Goal: Find specific page/section: Find specific page/section

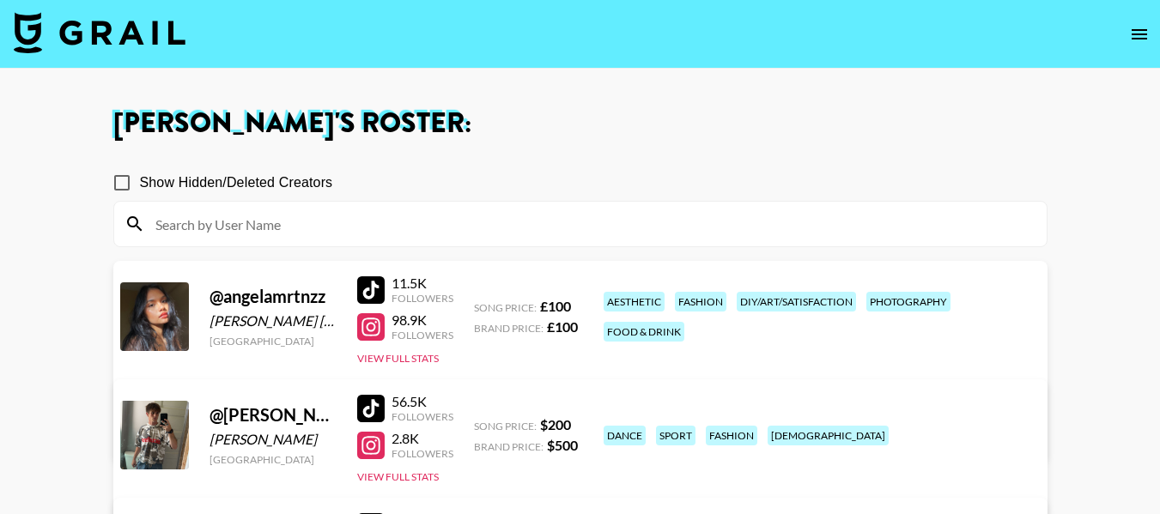
scroll to position [515, 0]
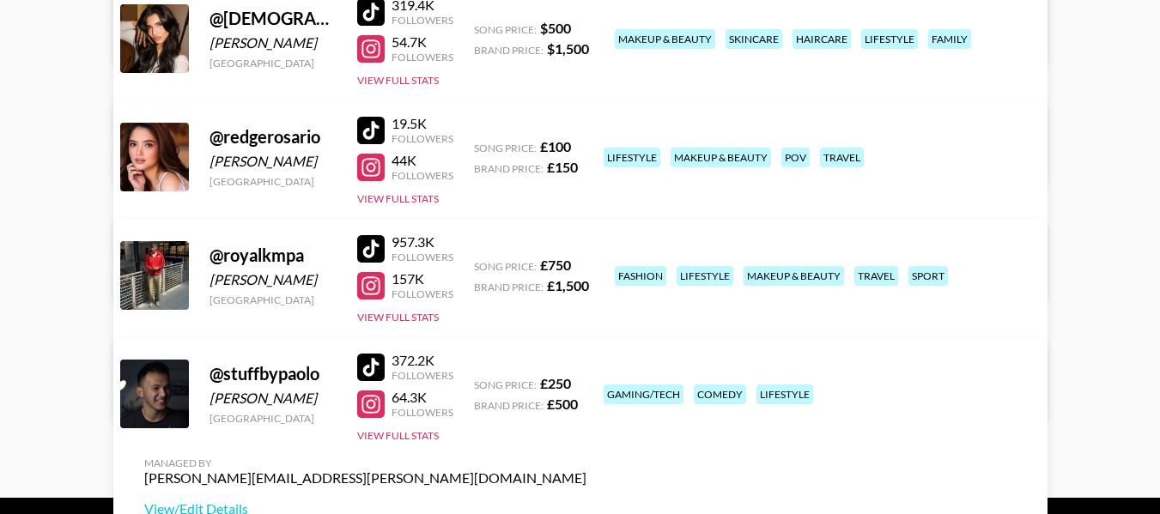
click at [1070, 264] on main "[PERSON_NAME] 's Roster: Show Hidden/Deleted Creators @ angelamrtnzz [PERSON_NA…" at bounding box center [580, 25] width 1160 height 945
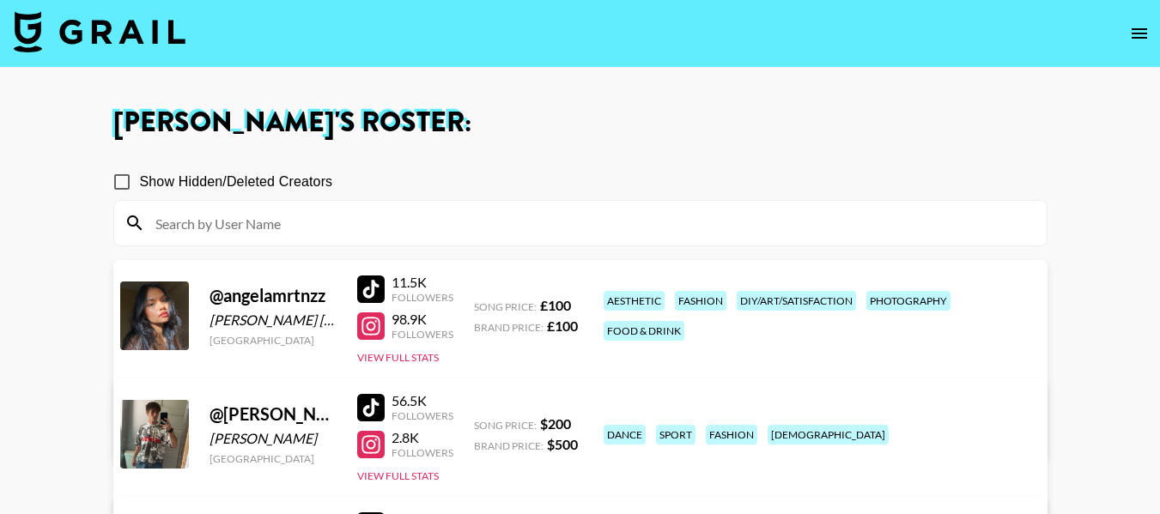
scroll to position [0, 0]
click at [1144, 39] on icon "open drawer" at bounding box center [1139, 34] width 15 height 10
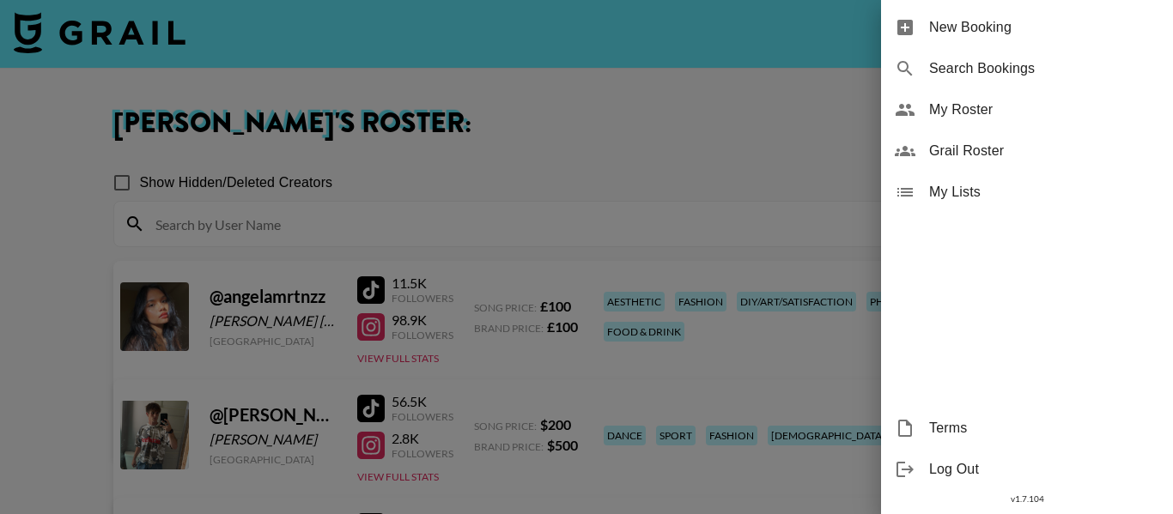
click at [1042, 154] on span "Grail Roster" at bounding box center [1044, 151] width 230 height 21
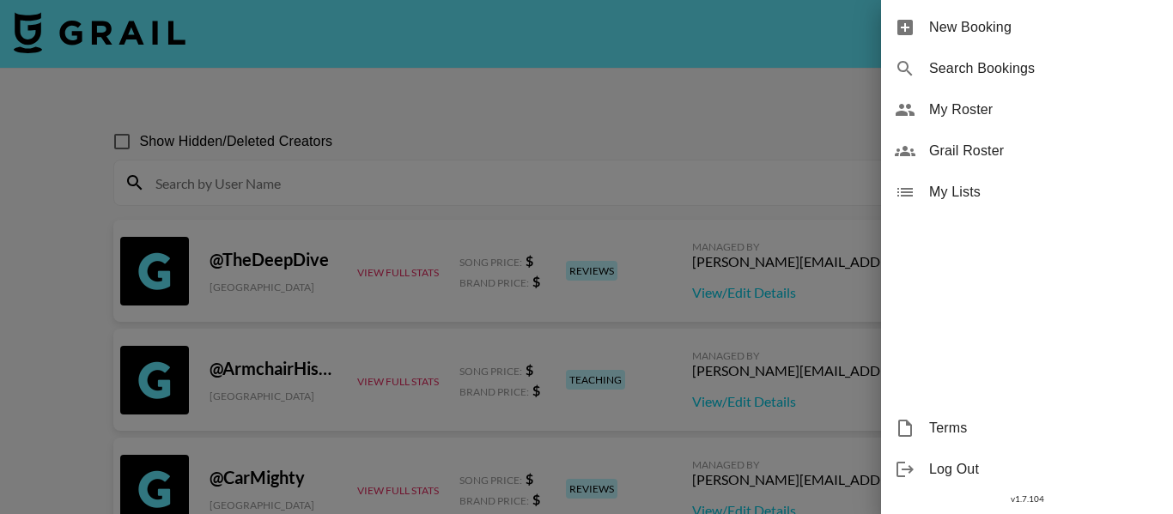
click at [389, 137] on div at bounding box center [586, 257] width 1173 height 514
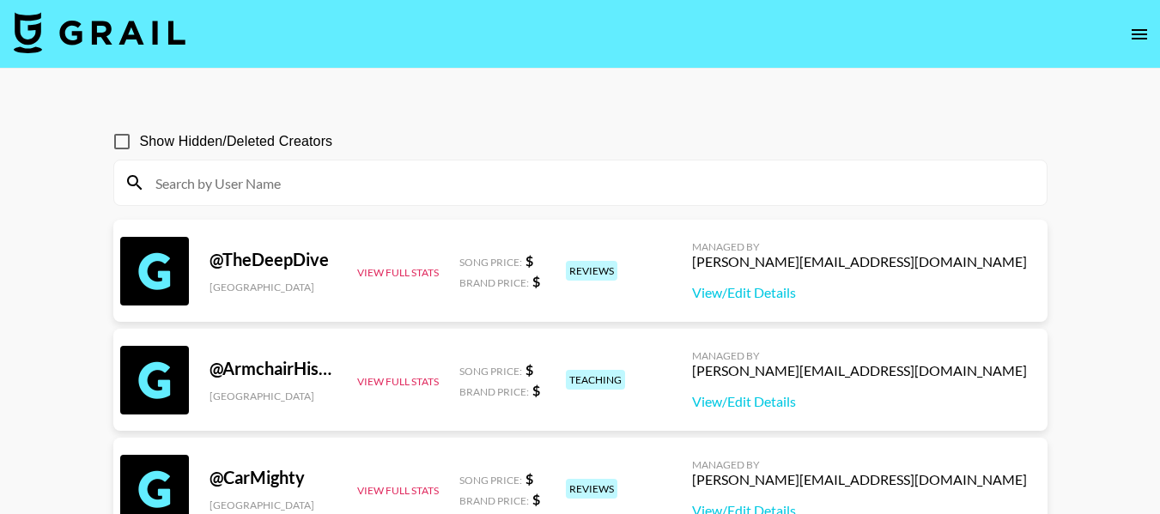
click at [358, 176] on input at bounding box center [590, 182] width 891 height 27
paste input "[EMAIL_ADDRESS][DOMAIN_NAME]"
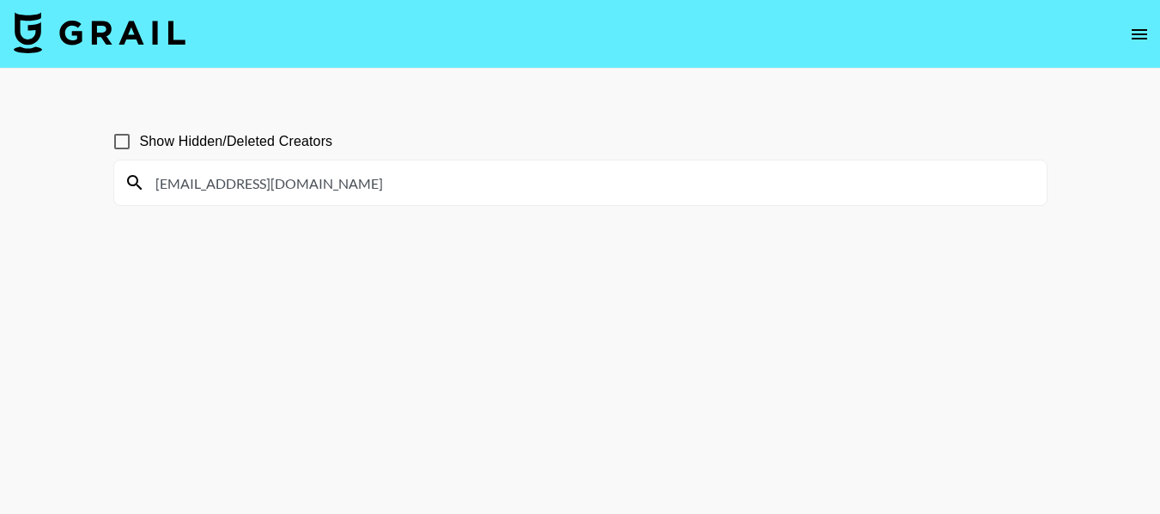
click at [316, 185] on input "[EMAIL_ADDRESS][DOMAIN_NAME]" at bounding box center [590, 182] width 891 height 27
paste input
click at [159, 184] on input "dyllanandtroy" at bounding box center [590, 182] width 891 height 27
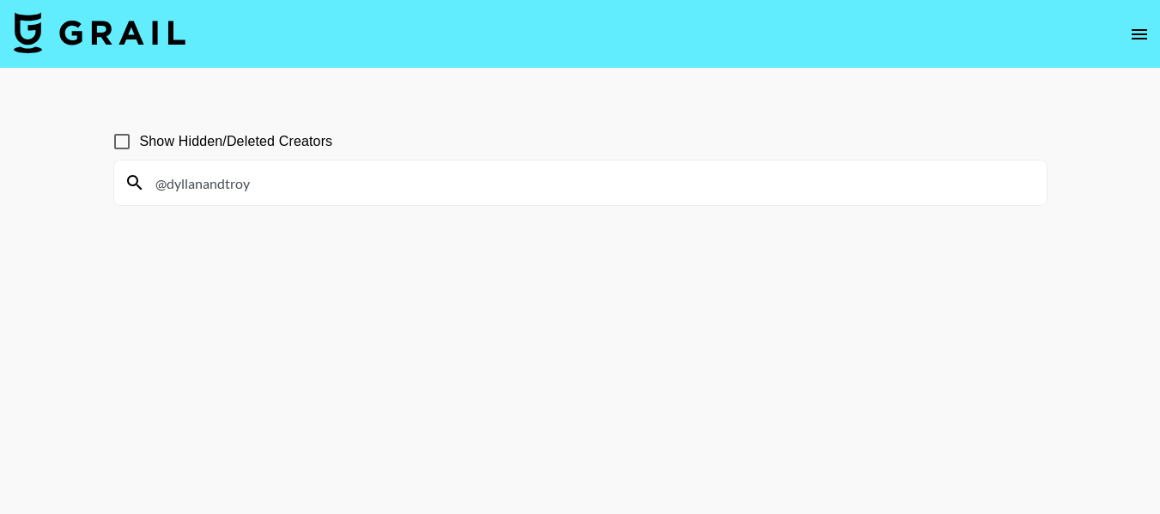
click at [267, 191] on input "@dyllanandtroy" at bounding box center [590, 182] width 891 height 27
type input "@"
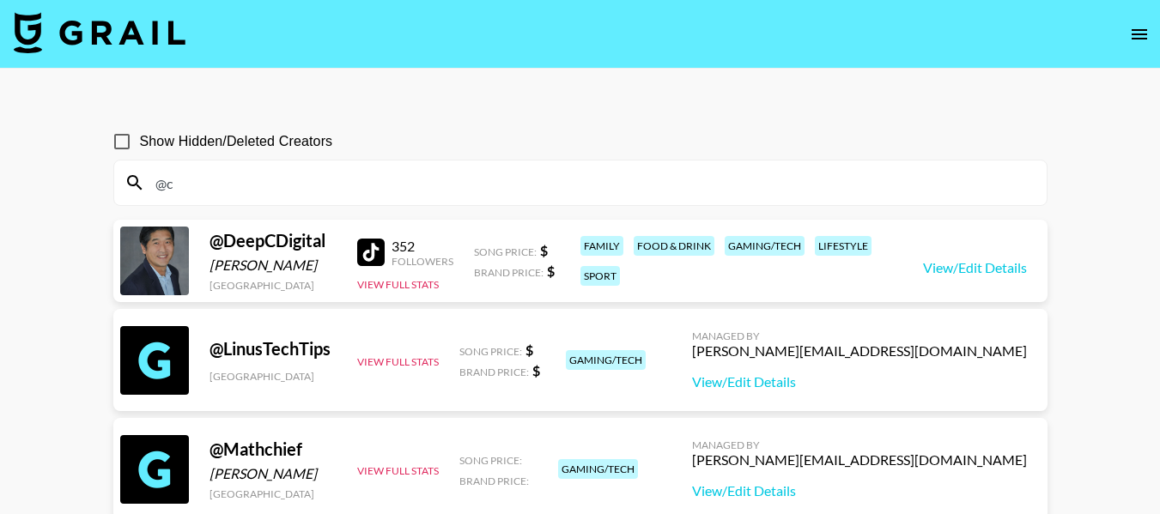
type input "@"
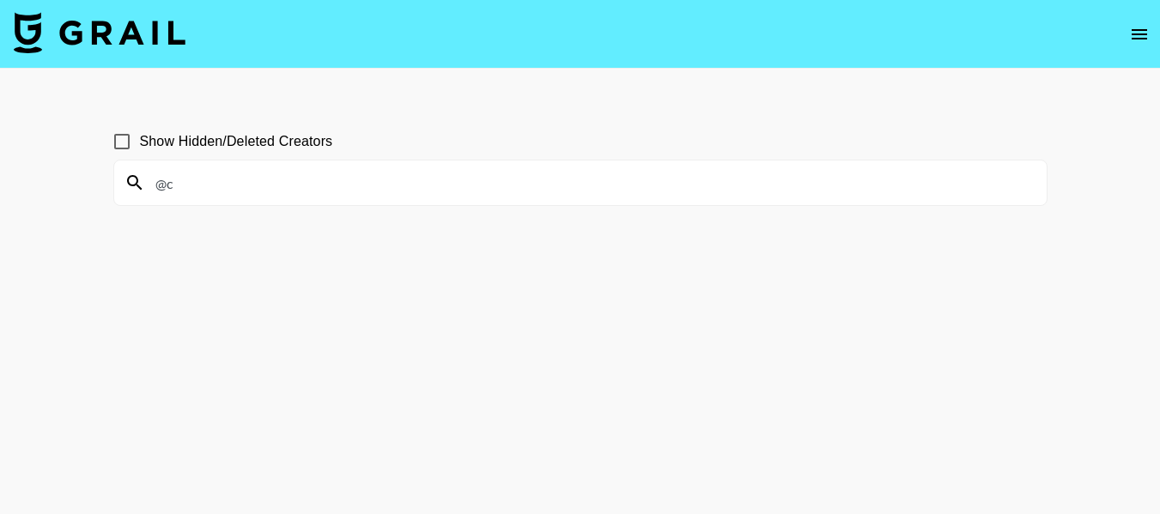
type input "@"
